Goal: Task Accomplishment & Management: Use online tool/utility

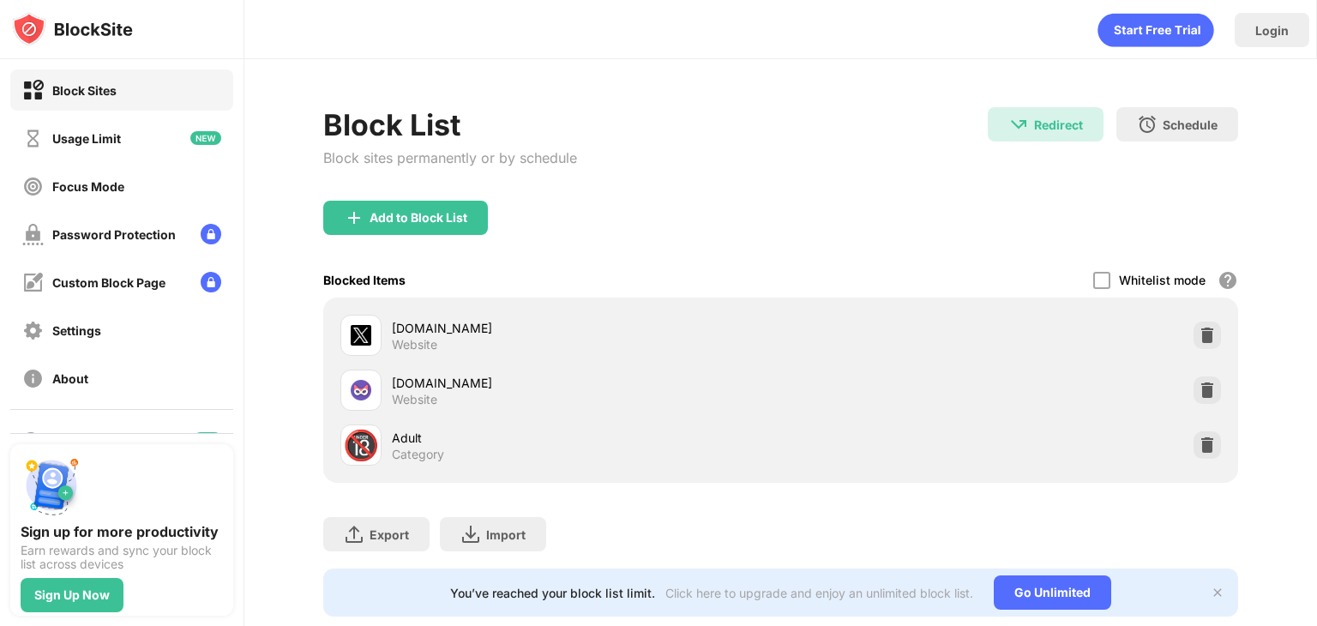
click at [811, 201] on div "Add to Block List" at bounding box center [780, 232] width 915 height 62
click at [474, 217] on div "Add to Block List" at bounding box center [405, 218] width 165 height 34
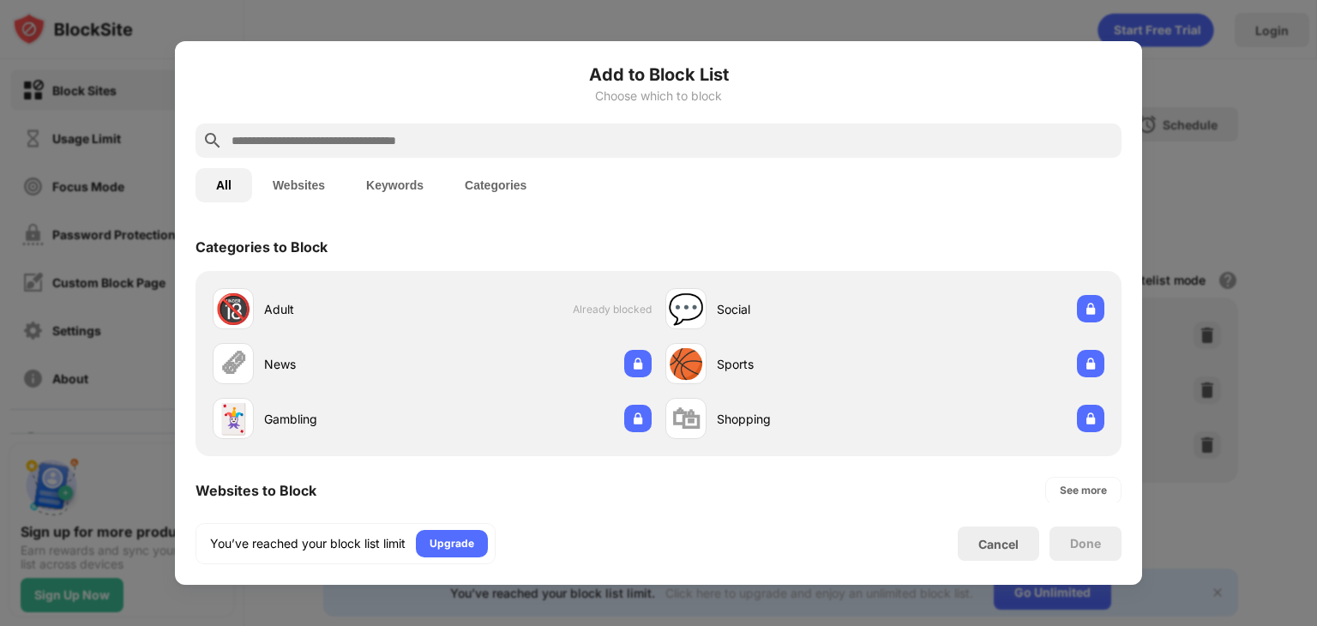
click at [482, 137] on input "text" at bounding box center [672, 140] width 885 height 21
click at [315, 176] on button "Websites" at bounding box center [298, 185] width 93 height 34
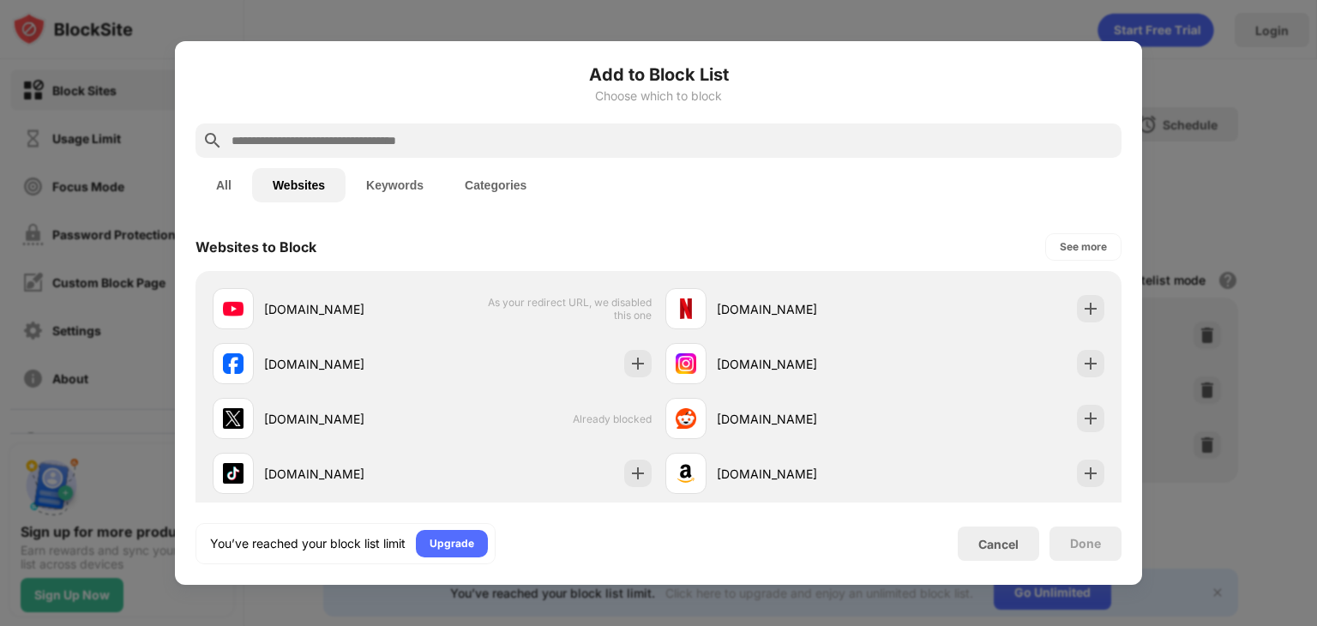
click at [592, 134] on input "text" at bounding box center [672, 140] width 885 height 21
paste input "**********"
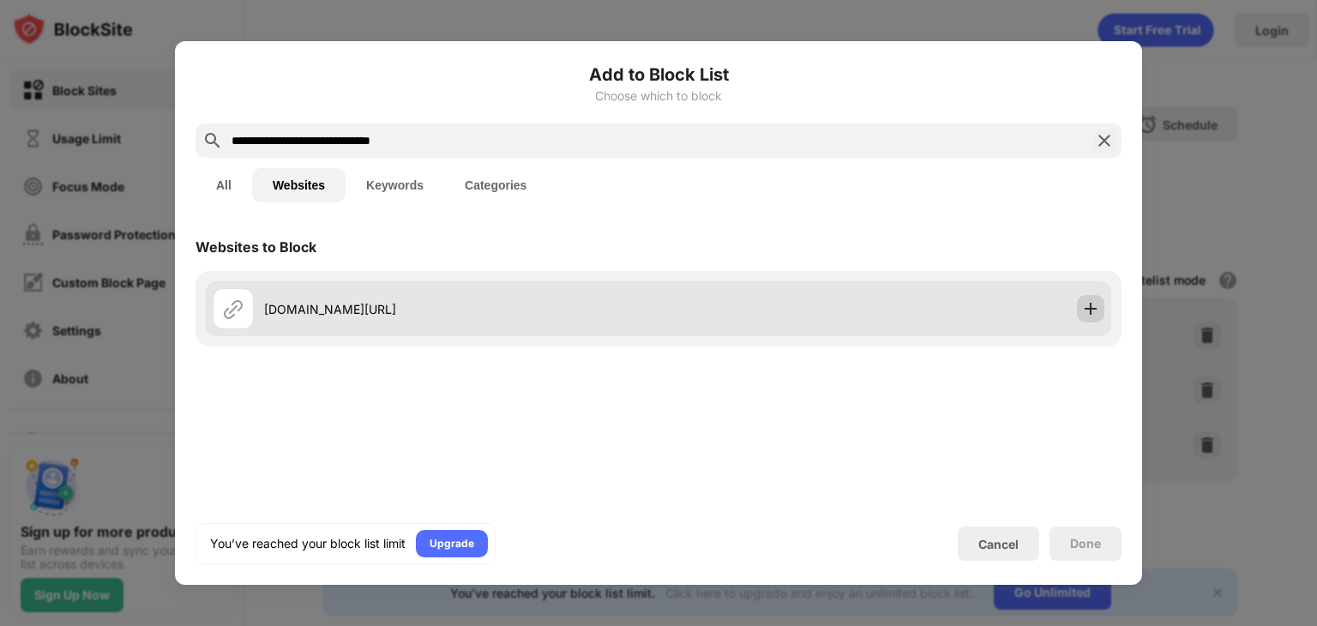
type input "**********"
click at [1091, 313] on img at bounding box center [1090, 308] width 17 height 17
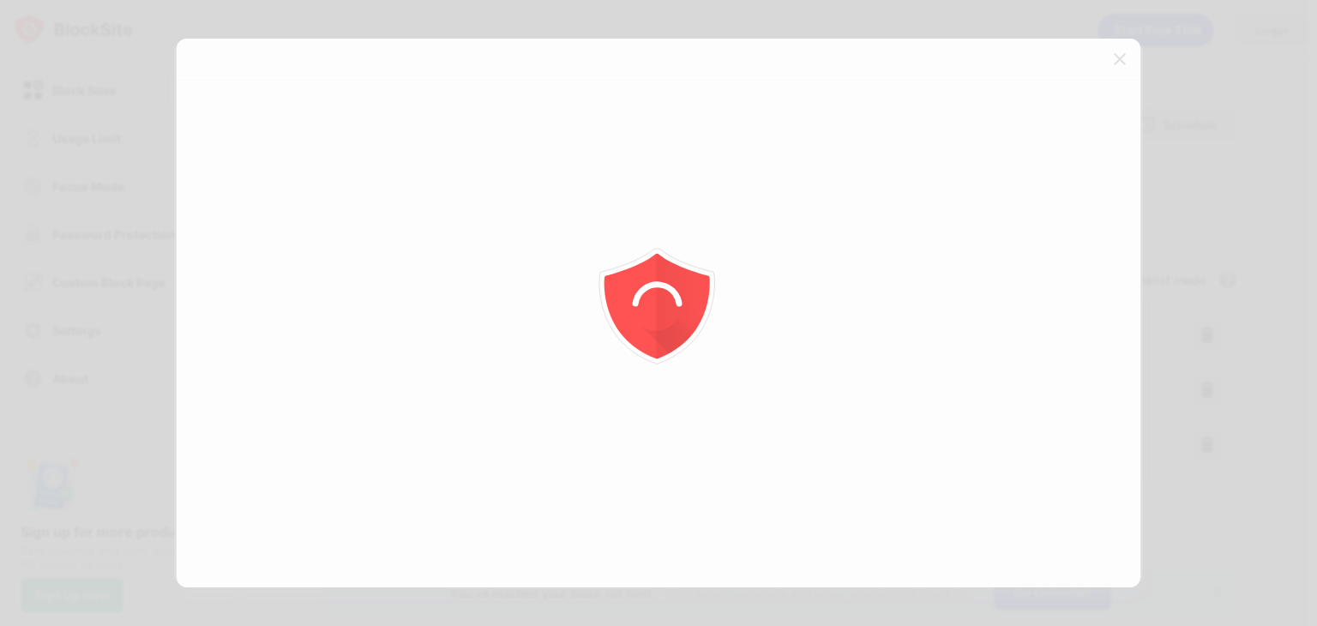
click at [1121, 67] on div at bounding box center [658, 313] width 1317 height 626
click at [1121, 65] on div at bounding box center [658, 313] width 1317 height 626
click at [1121, 63] on div at bounding box center [658, 313] width 1317 height 626
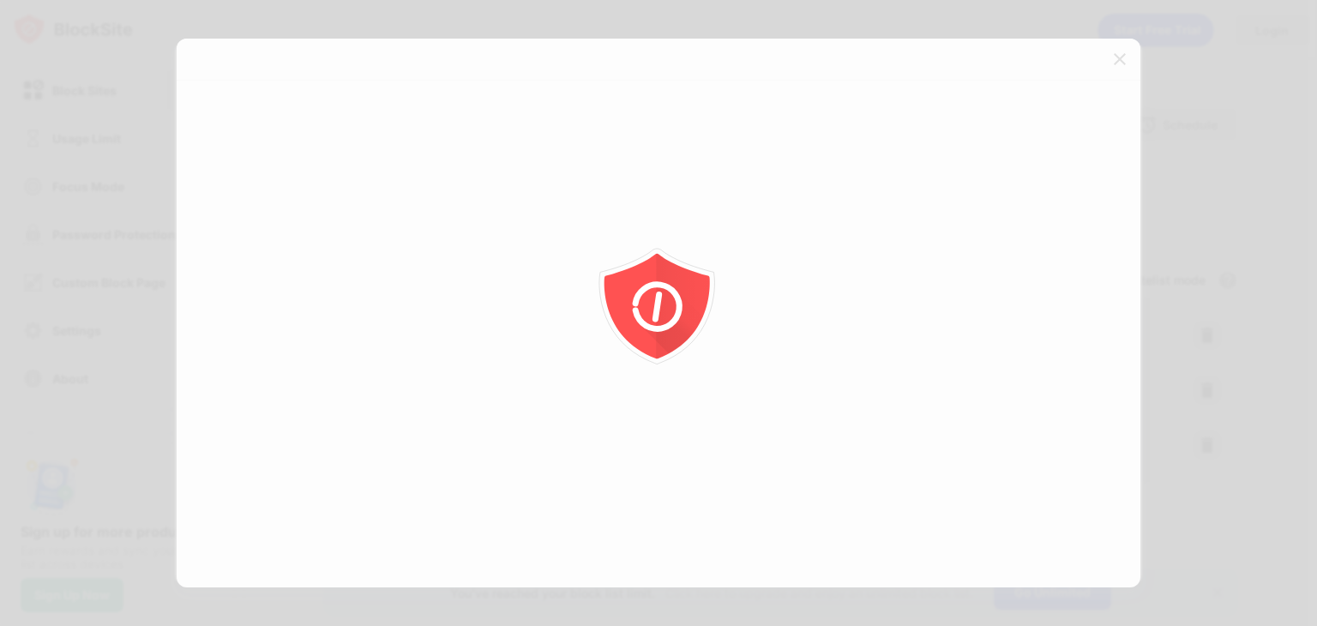
click at [1121, 63] on div at bounding box center [658, 313] width 1317 height 626
click at [1205, 108] on div at bounding box center [658, 313] width 1317 height 626
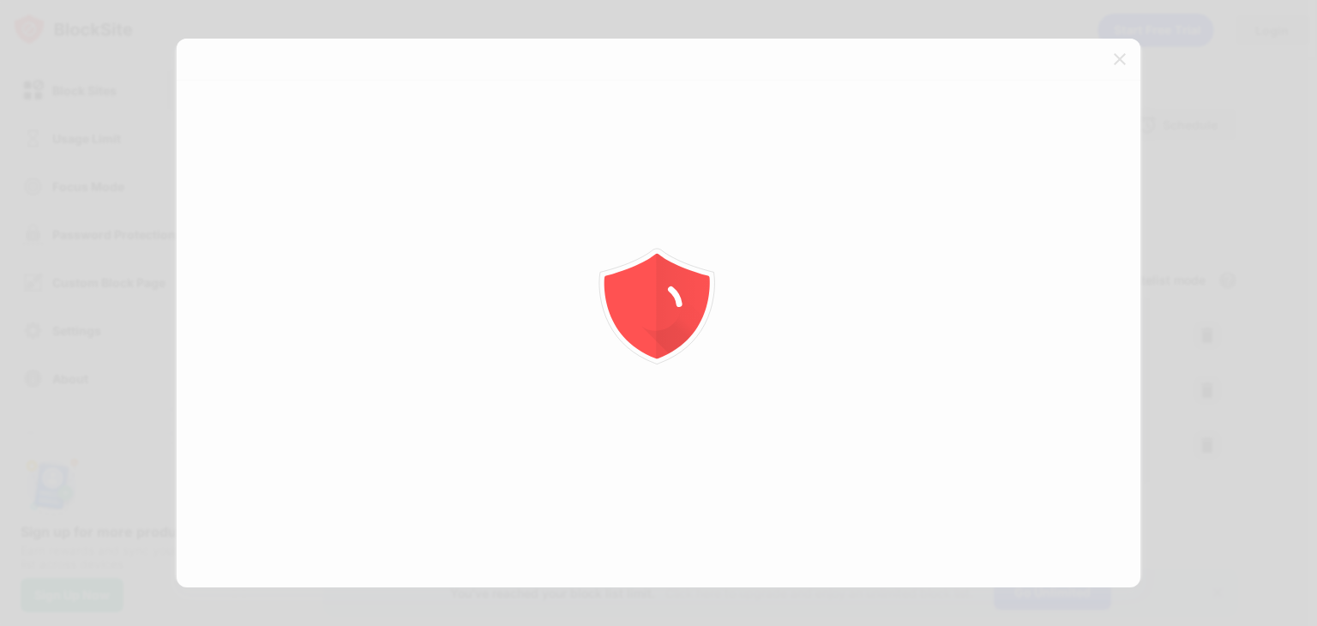
click at [1202, 110] on div at bounding box center [658, 313] width 1317 height 626
click at [1119, 59] on div at bounding box center [658, 313] width 1317 height 626
click at [1121, 59] on div at bounding box center [658, 313] width 1317 height 626
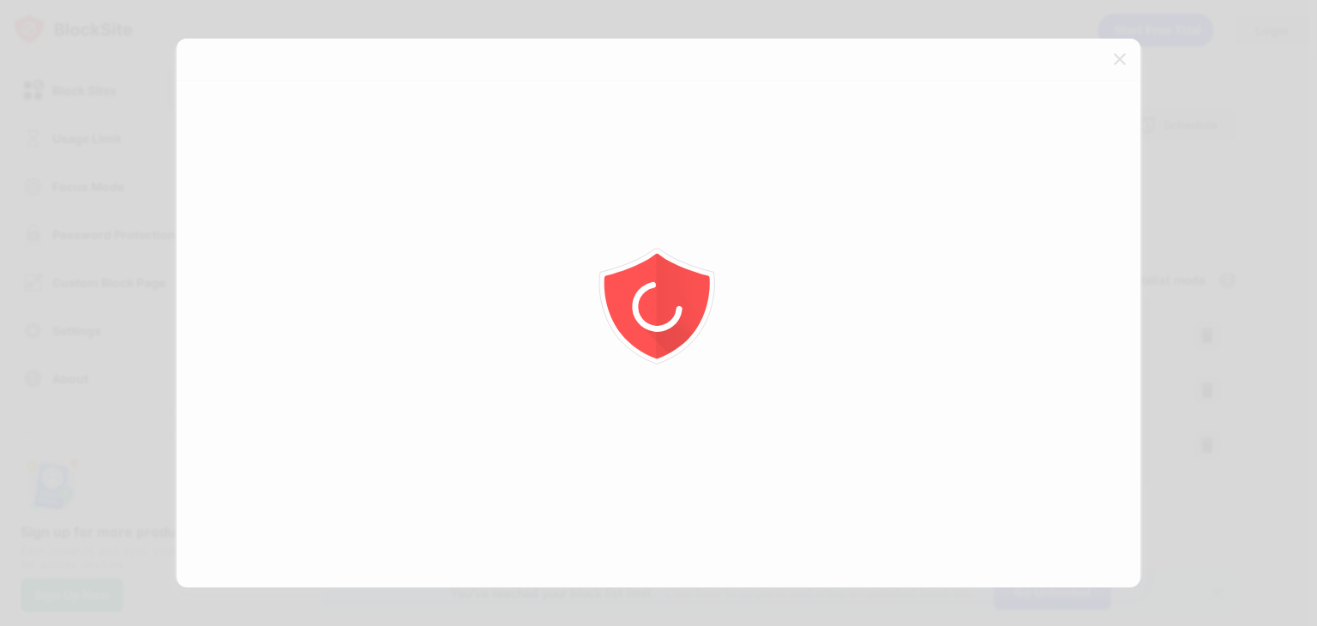
click at [1121, 59] on div at bounding box center [658, 313] width 1317 height 626
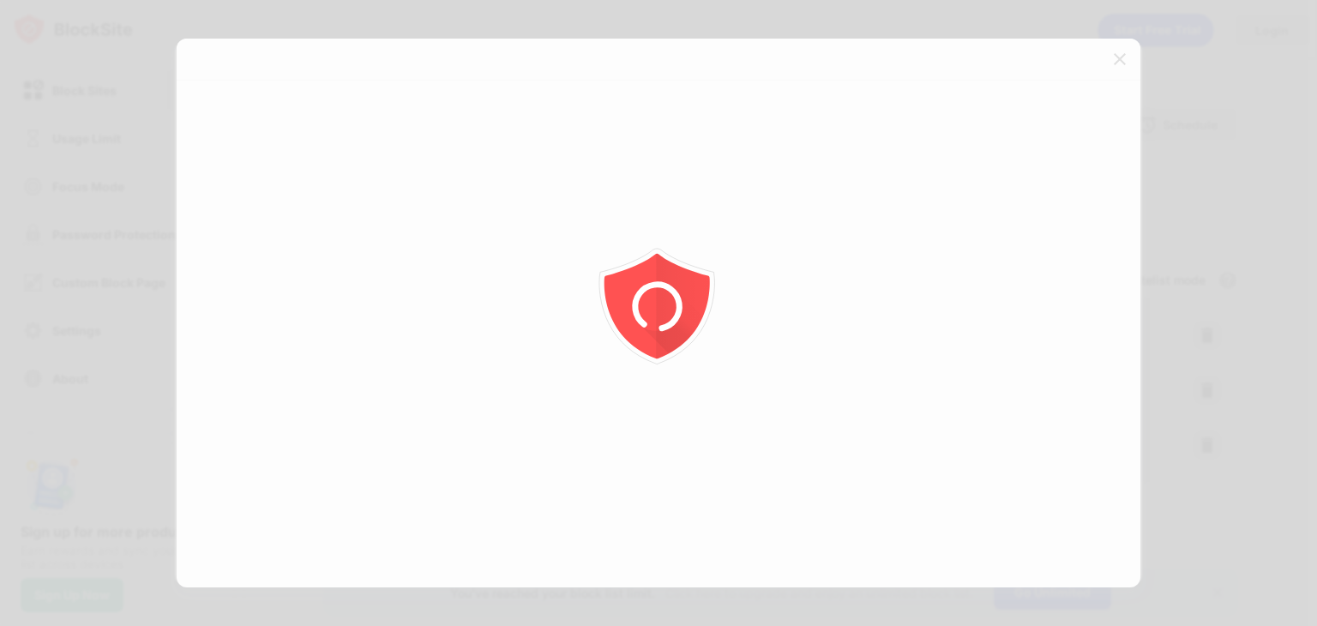
click at [1111, 59] on div at bounding box center [658, 313] width 1317 height 626
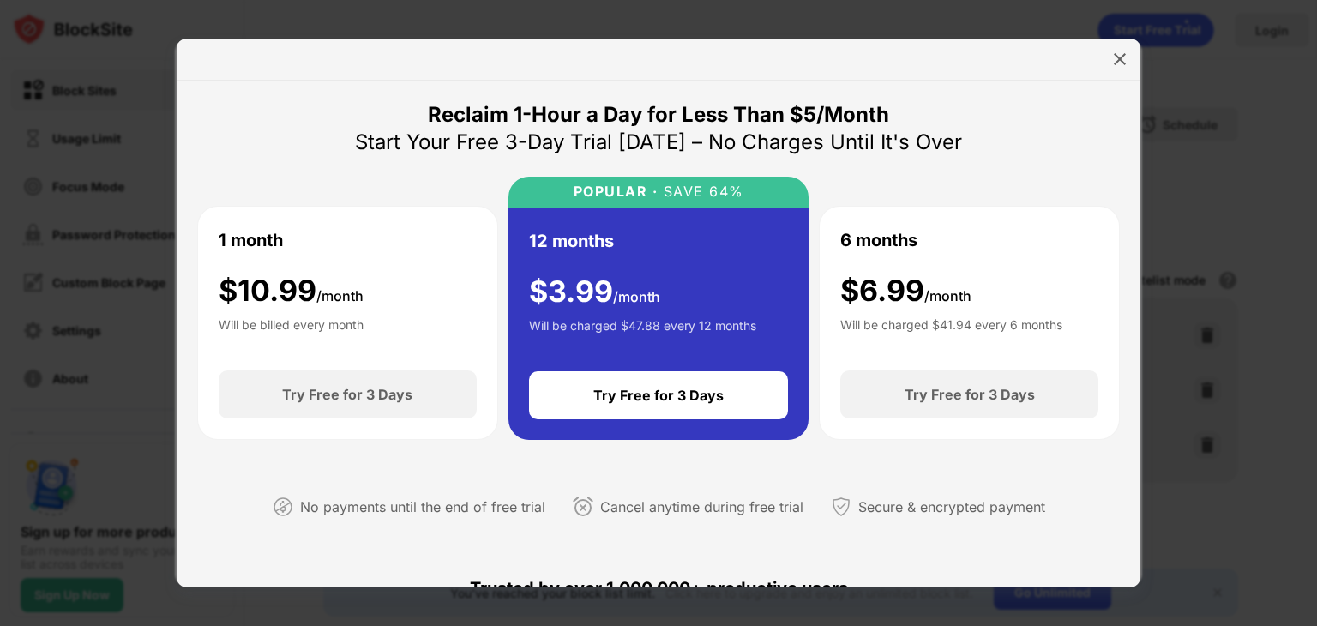
click at [797, 553] on div "Trusted by over 1,000,000+ productive users" at bounding box center [658, 588] width 922 height 82
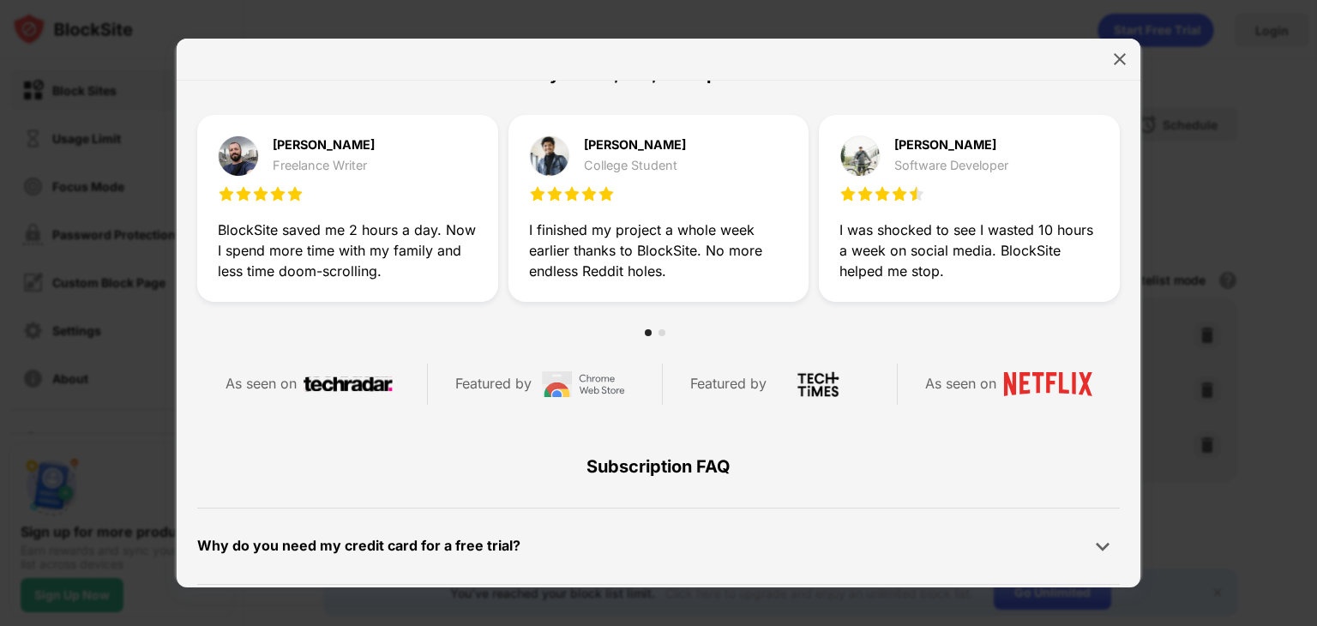
scroll to position [815, 0]
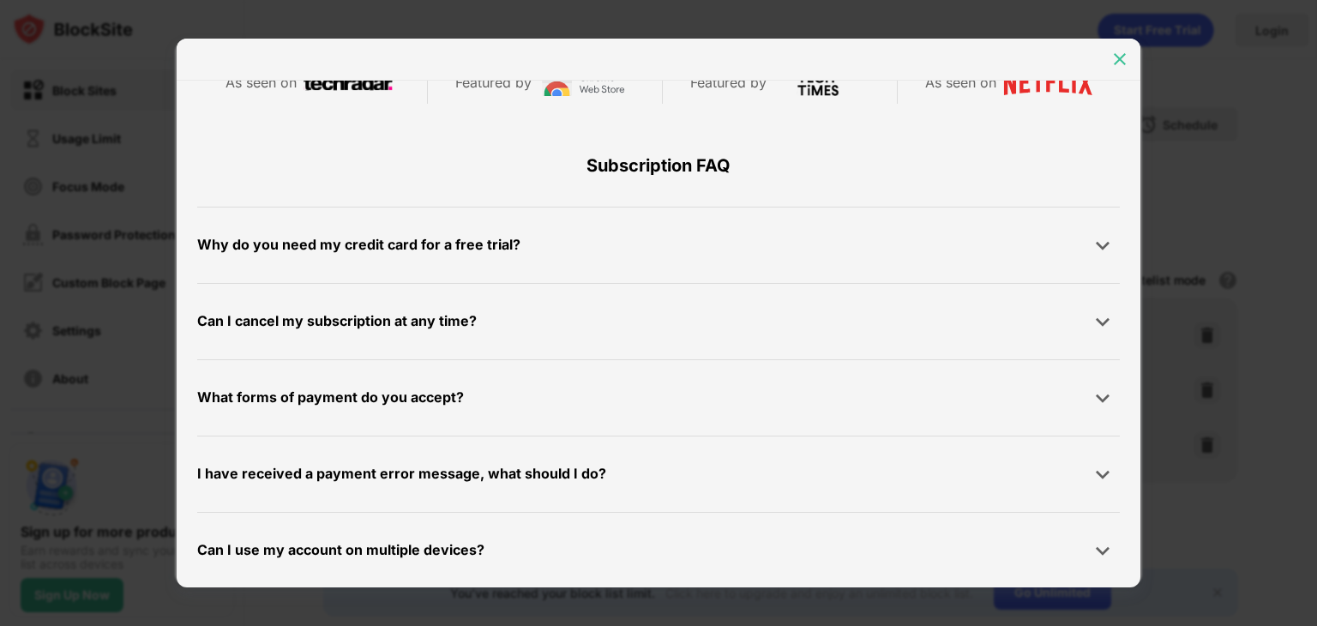
click at [1117, 51] on img at bounding box center [1119, 59] width 17 height 17
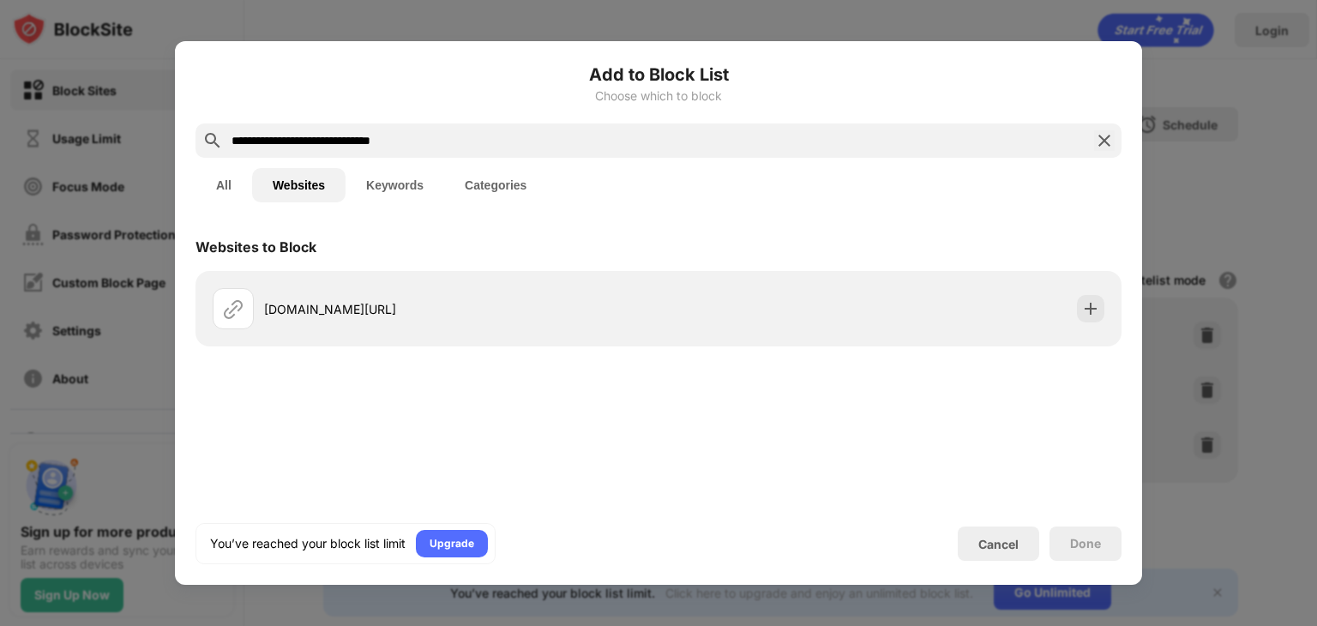
click at [1003, 566] on div "**********" at bounding box center [658, 313] width 967 height 544
click at [996, 538] on div "Cancel" at bounding box center [998, 544] width 40 height 15
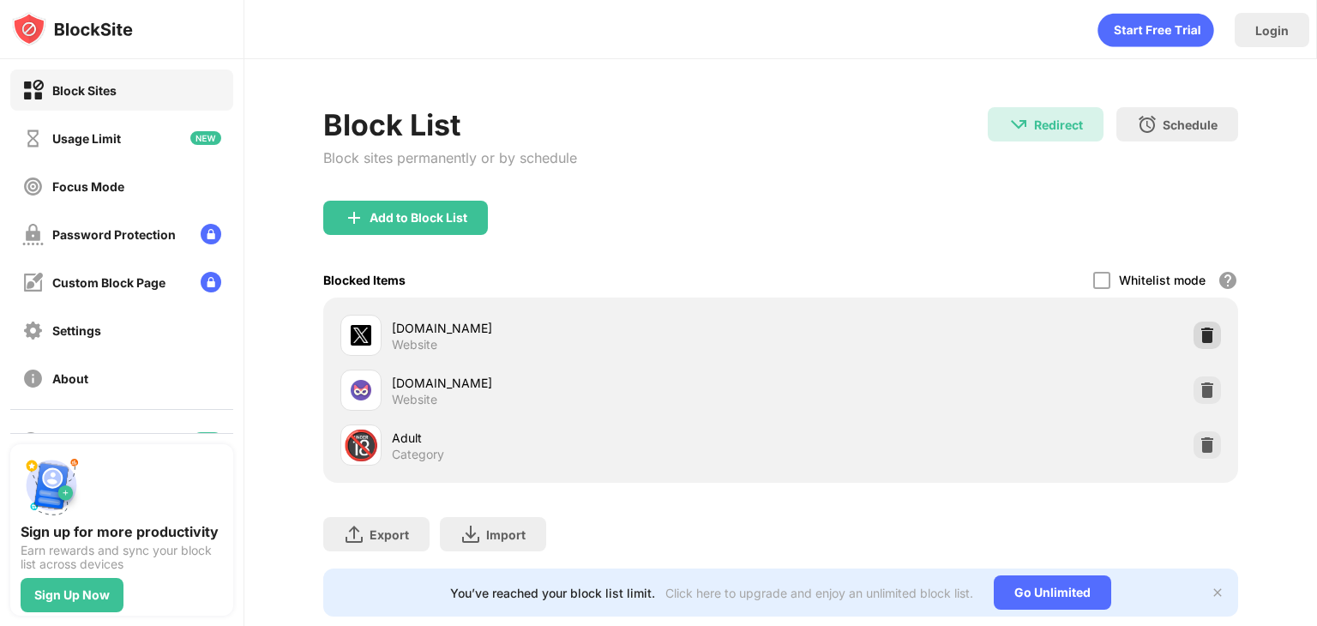
click at [1199, 331] on img at bounding box center [1207, 335] width 17 height 17
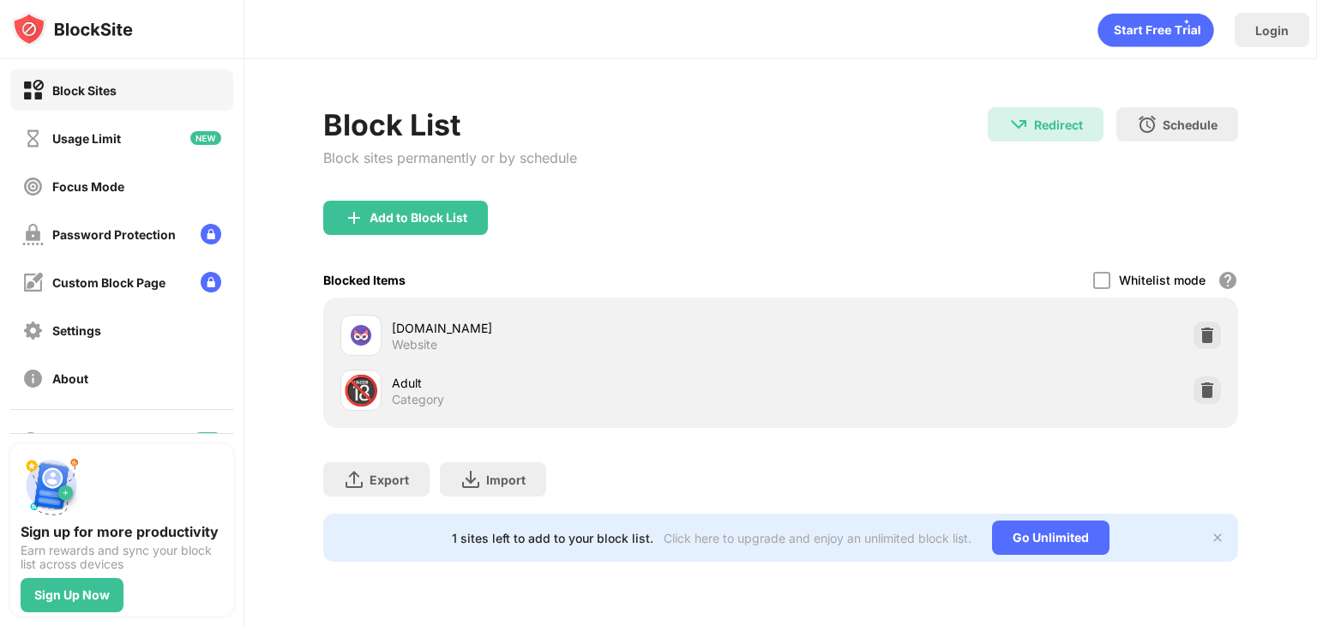
click at [463, 224] on div "Add to Block List" at bounding box center [405, 218] width 165 height 34
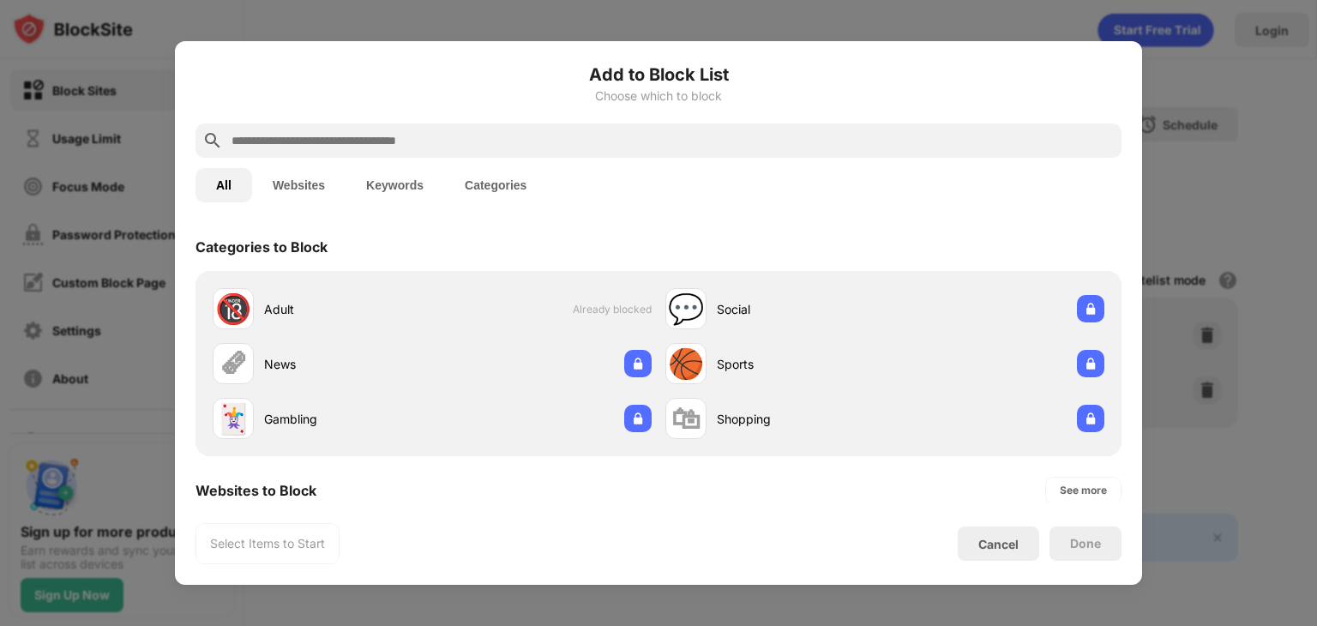
click at [542, 142] on input "text" at bounding box center [672, 140] width 885 height 21
paste input "**********"
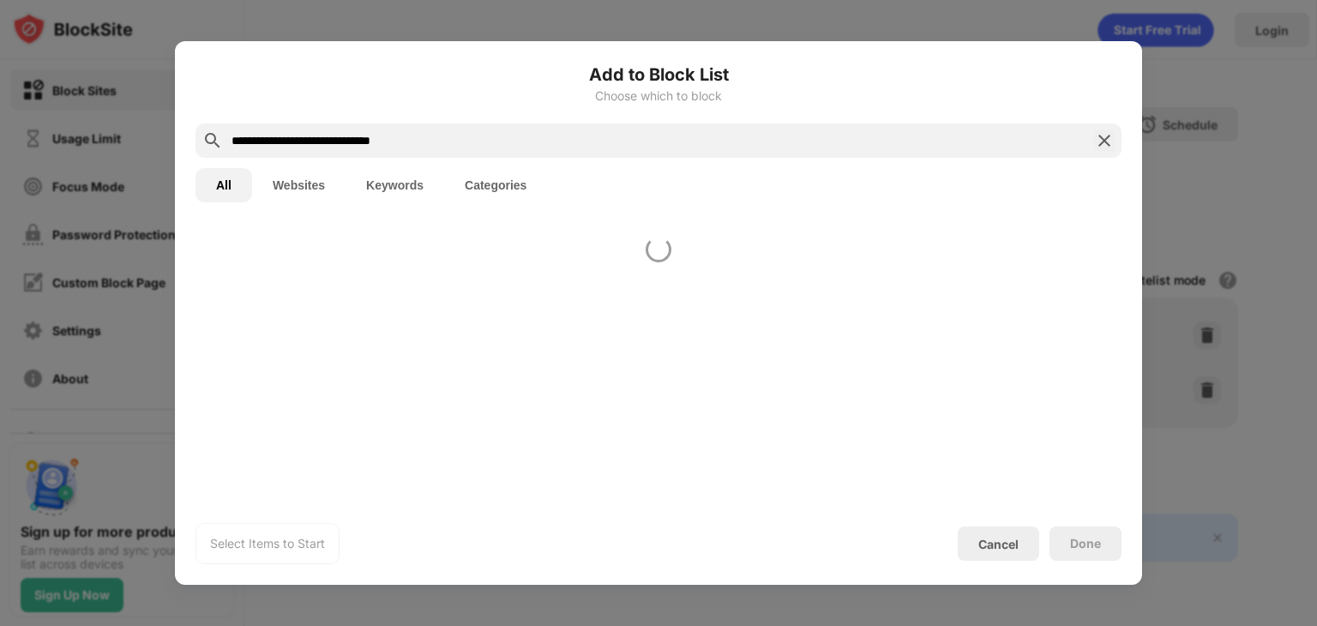
type input "**********"
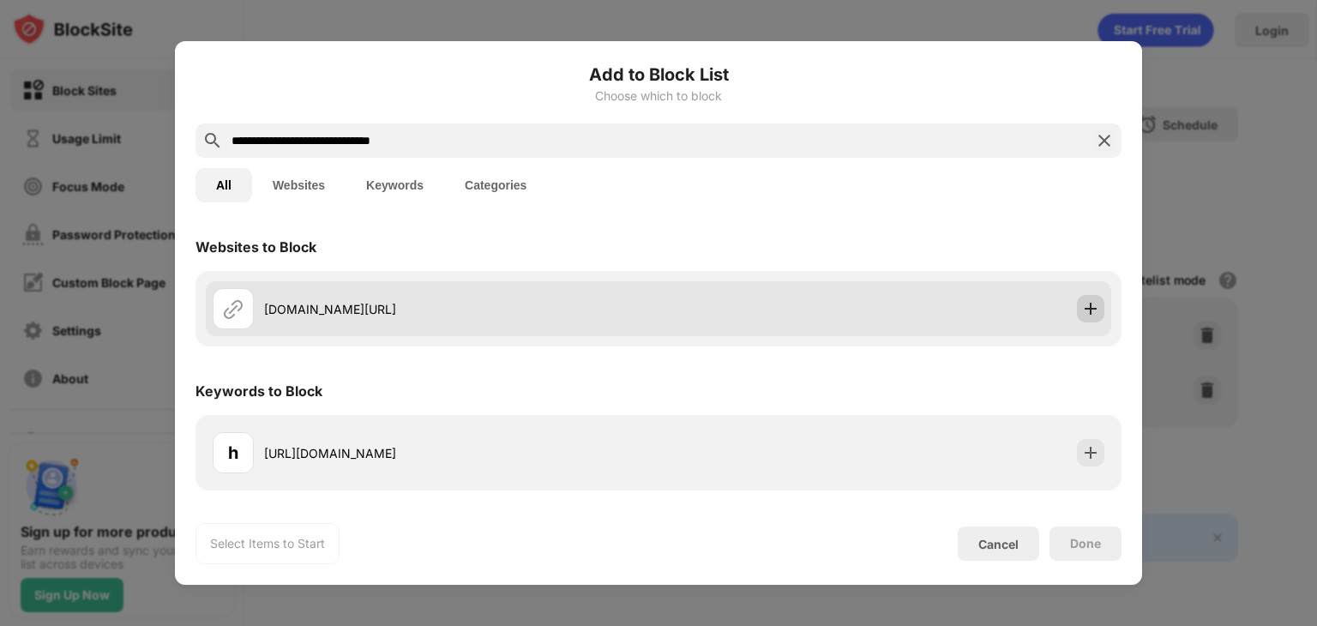
click at [1094, 306] on img at bounding box center [1090, 308] width 17 height 17
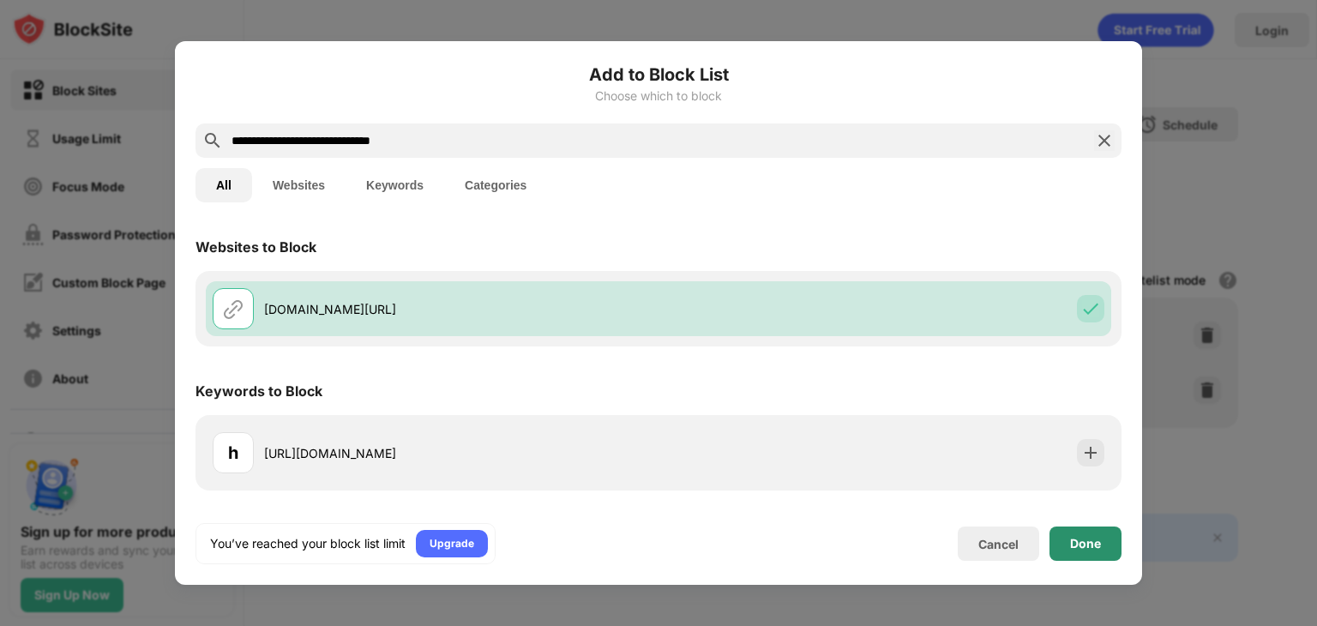
click at [1080, 545] on div "Done" at bounding box center [1085, 544] width 31 height 14
